Goal: Navigation & Orientation: Find specific page/section

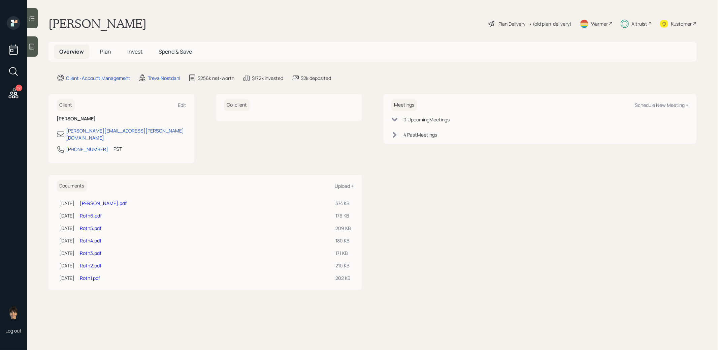
click at [140, 51] on span "Invest" at bounding box center [134, 51] width 15 height 7
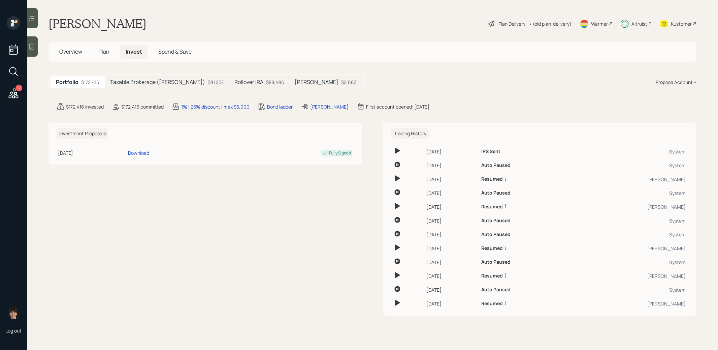
click at [102, 52] on span "Plan" at bounding box center [103, 51] width 11 height 7
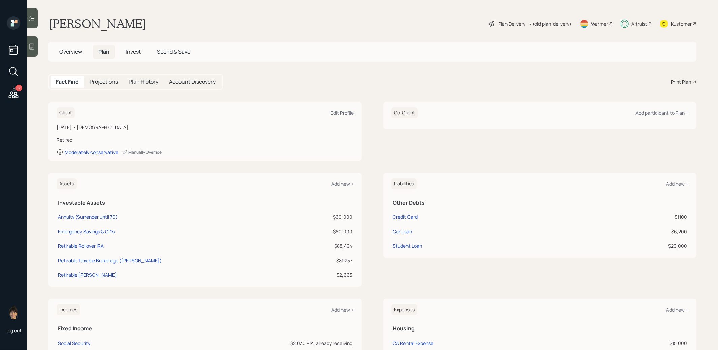
click at [136, 52] on span "Invest" at bounding box center [133, 51] width 15 height 7
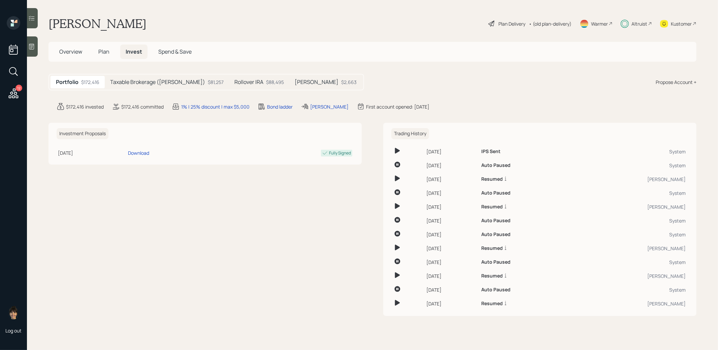
click at [138, 82] on h5 "Taxable Brokerage ([PERSON_NAME])" at bounding box center [157, 82] width 95 height 6
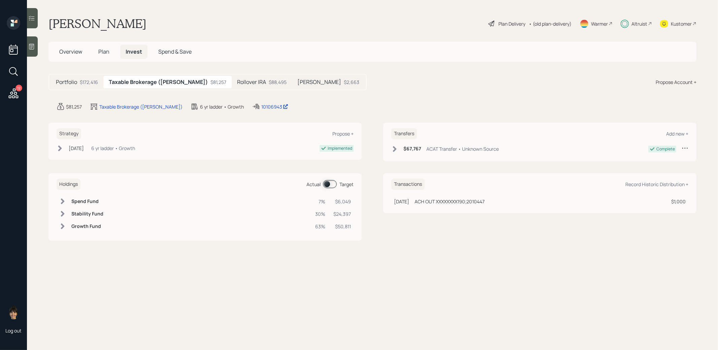
click at [327, 186] on span at bounding box center [330, 184] width 14 height 8
click at [335, 183] on span at bounding box center [330, 184] width 14 height 8
click at [237, 81] on h5 "Rollover IRA" at bounding box center [251, 82] width 29 height 6
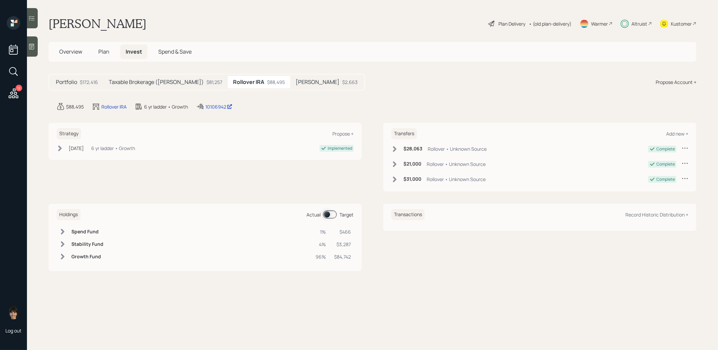
click at [325, 211] on span at bounding box center [330, 214] width 14 height 8
click at [336, 215] on span at bounding box center [330, 214] width 14 height 8
click at [148, 78] on div "Taxable Brokerage ([PERSON_NAME]) $81,257" at bounding box center [165, 82] width 124 height 12
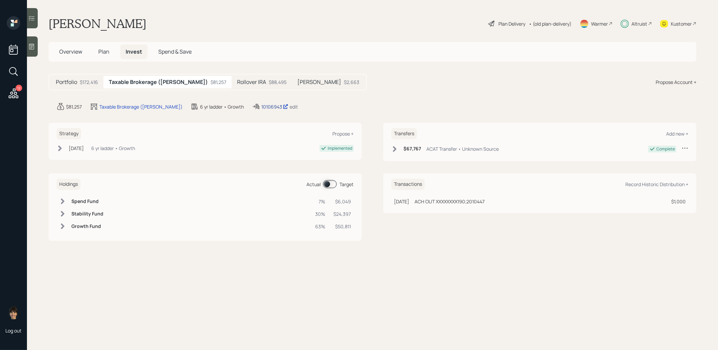
click at [261, 103] on div "10106943" at bounding box center [274, 106] width 27 height 7
